Goal: Find specific page/section: Find specific page/section

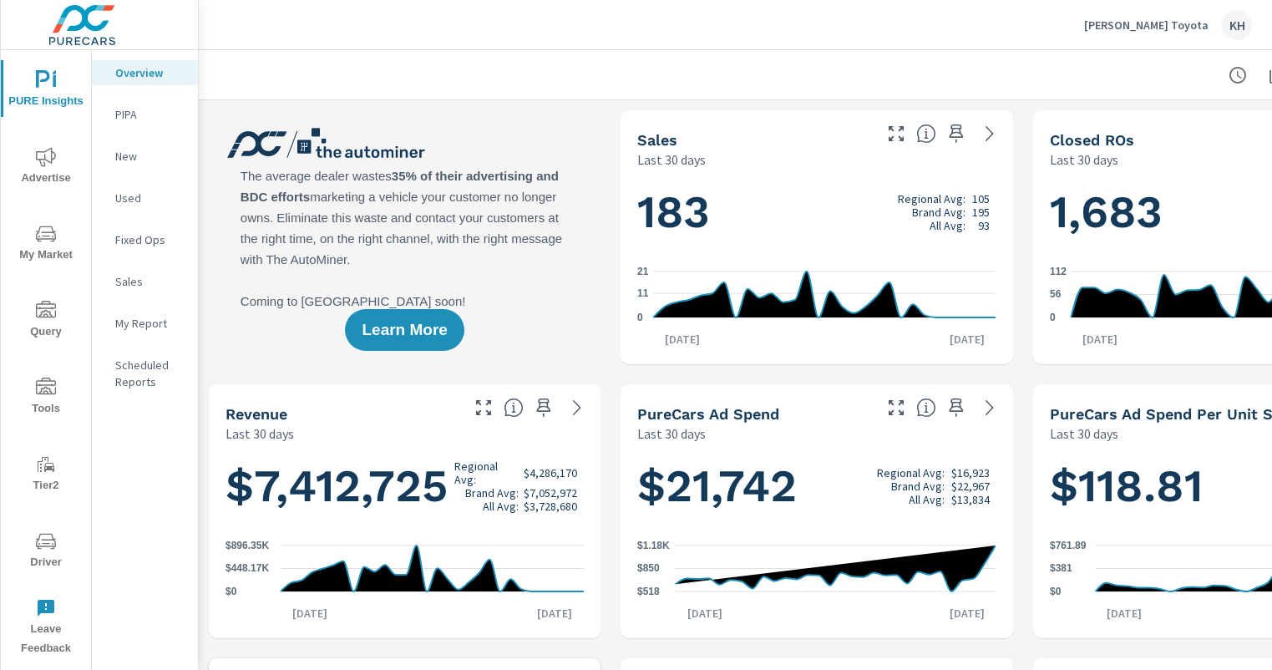
scroll to position [1, 0]
click at [54, 540] on icon "nav menu" at bounding box center [46, 541] width 20 height 16
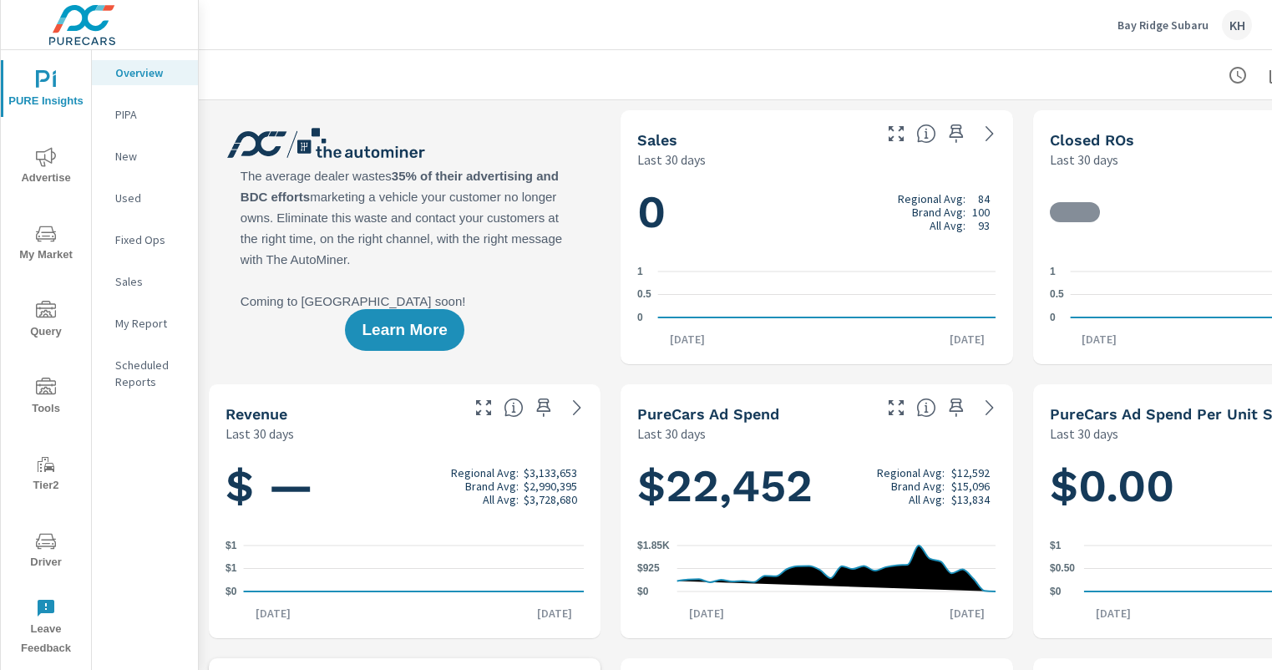
click at [43, 539] on icon "nav menu" at bounding box center [46, 541] width 20 height 20
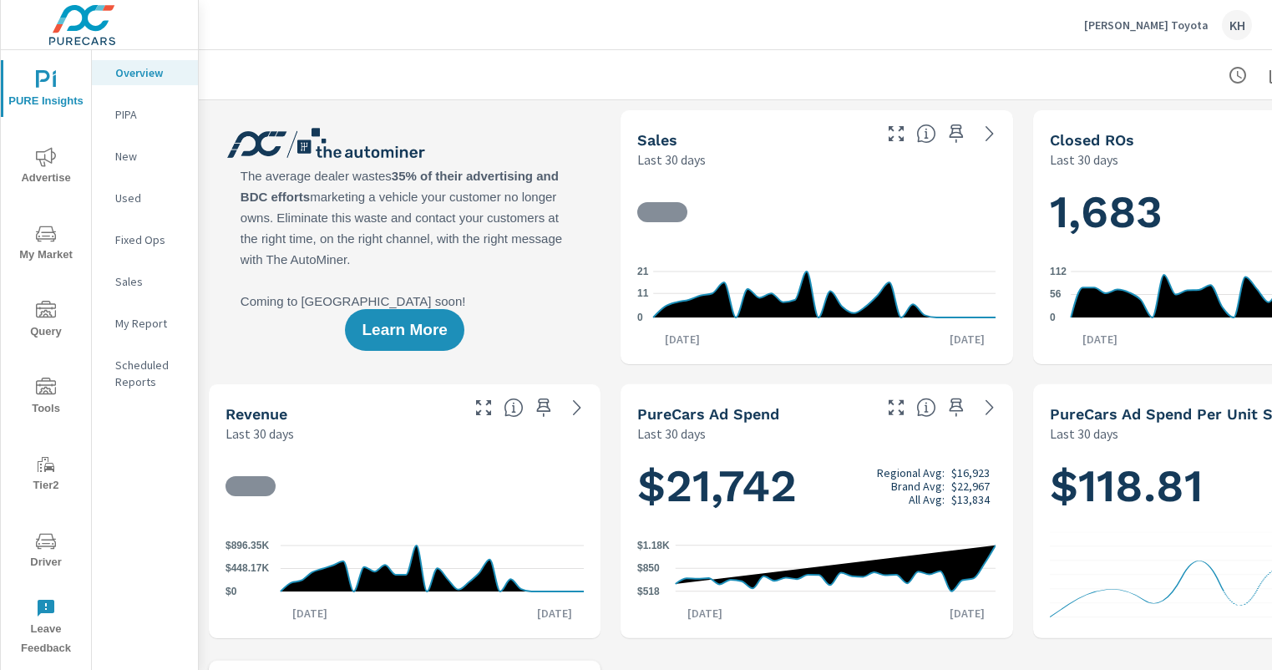
scroll to position [1, 0]
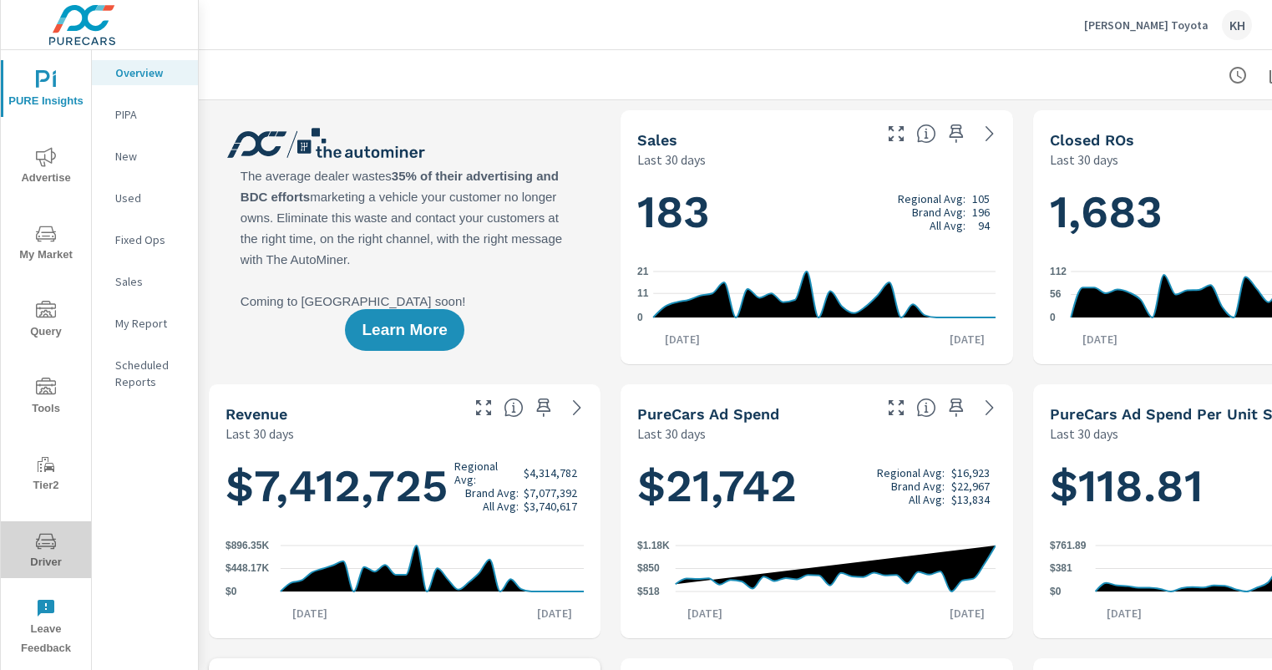
click at [48, 538] on icon "nav menu" at bounding box center [46, 541] width 20 height 20
click at [49, 537] on icon "nav menu" at bounding box center [46, 541] width 20 height 20
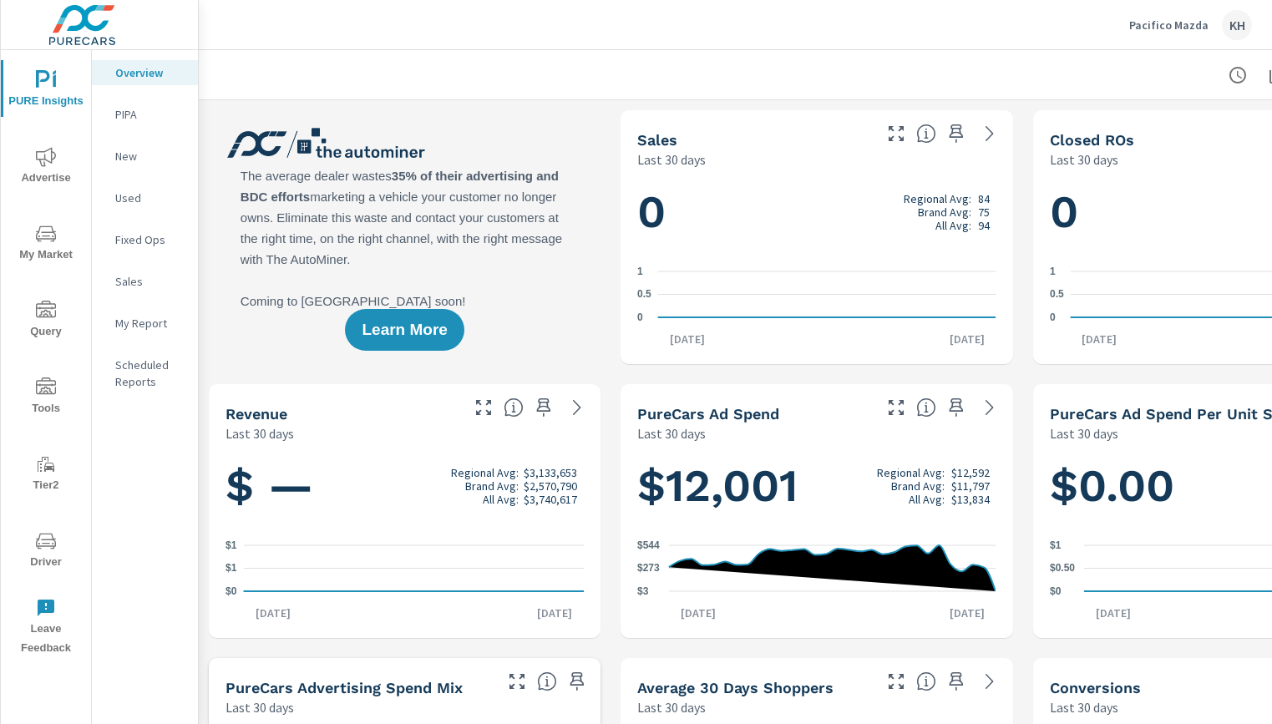
scroll to position [1, 0]
click at [42, 546] on icon "nav menu" at bounding box center [46, 541] width 20 height 20
